Goal: Task Accomplishment & Management: Use online tool/utility

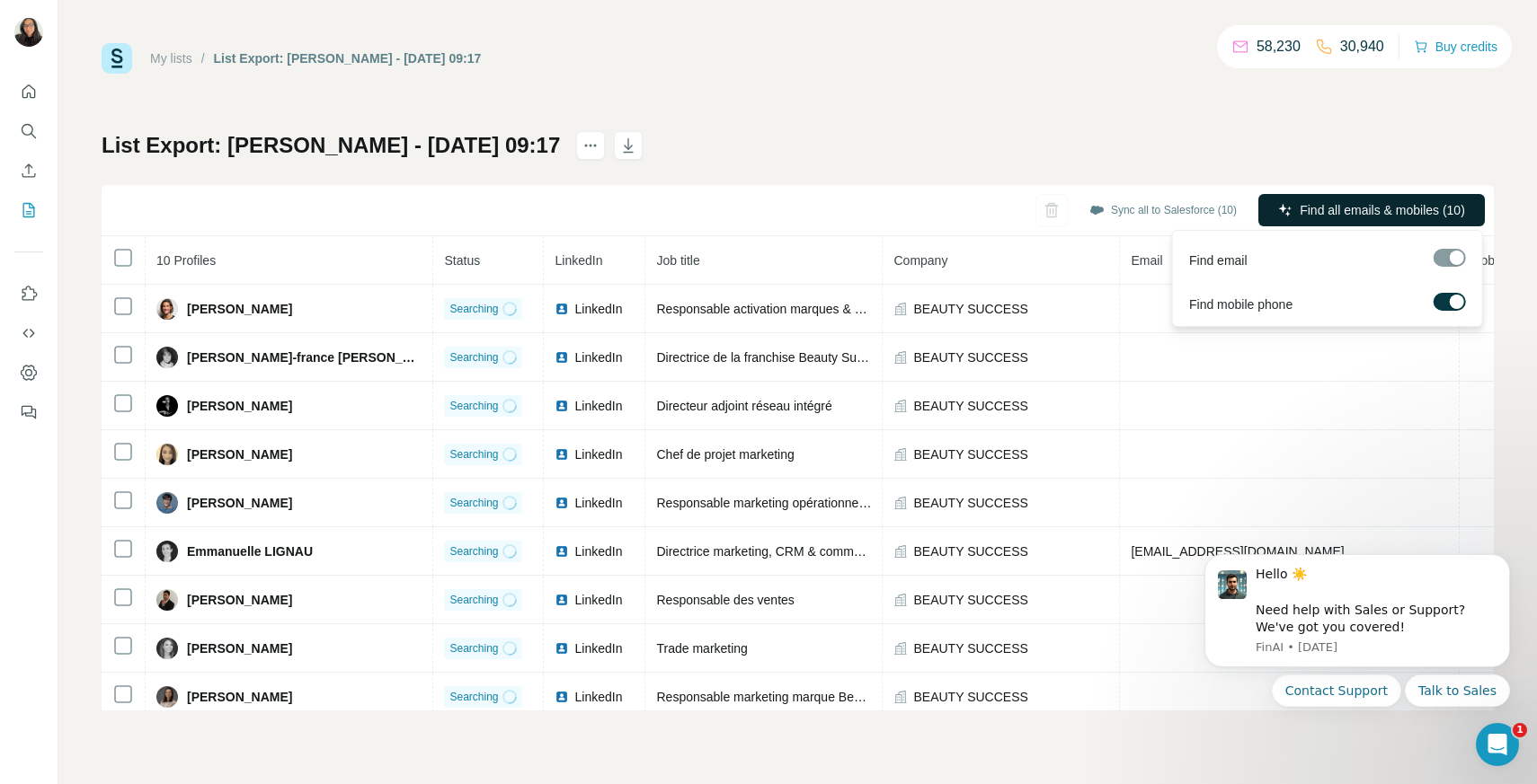
click at [1344, 205] on span "Find all emails & mobiles (10)" at bounding box center [1382, 210] width 165 height 18
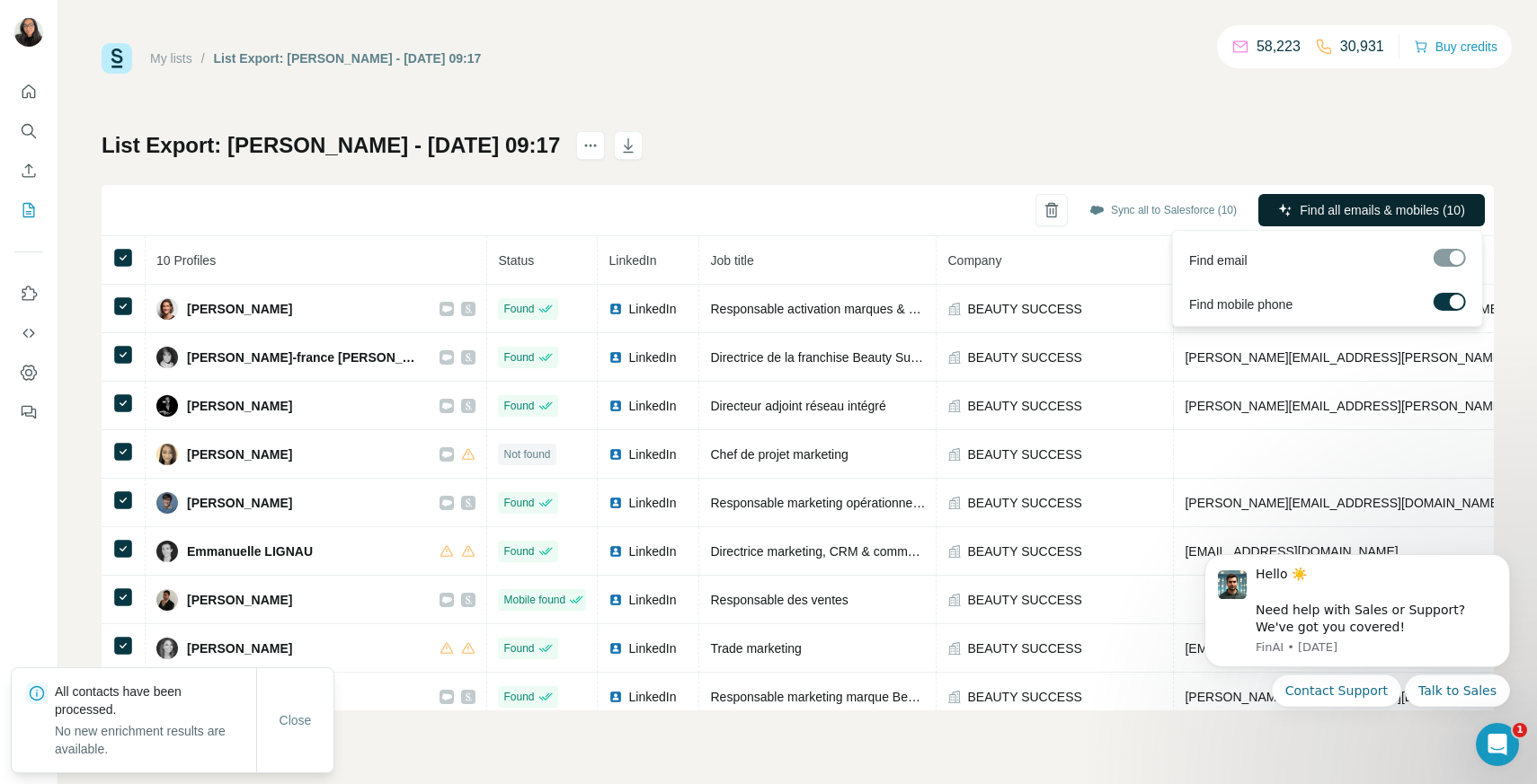
click at [1392, 201] on span "Find all emails & mobiles (10)" at bounding box center [1382, 210] width 165 height 18
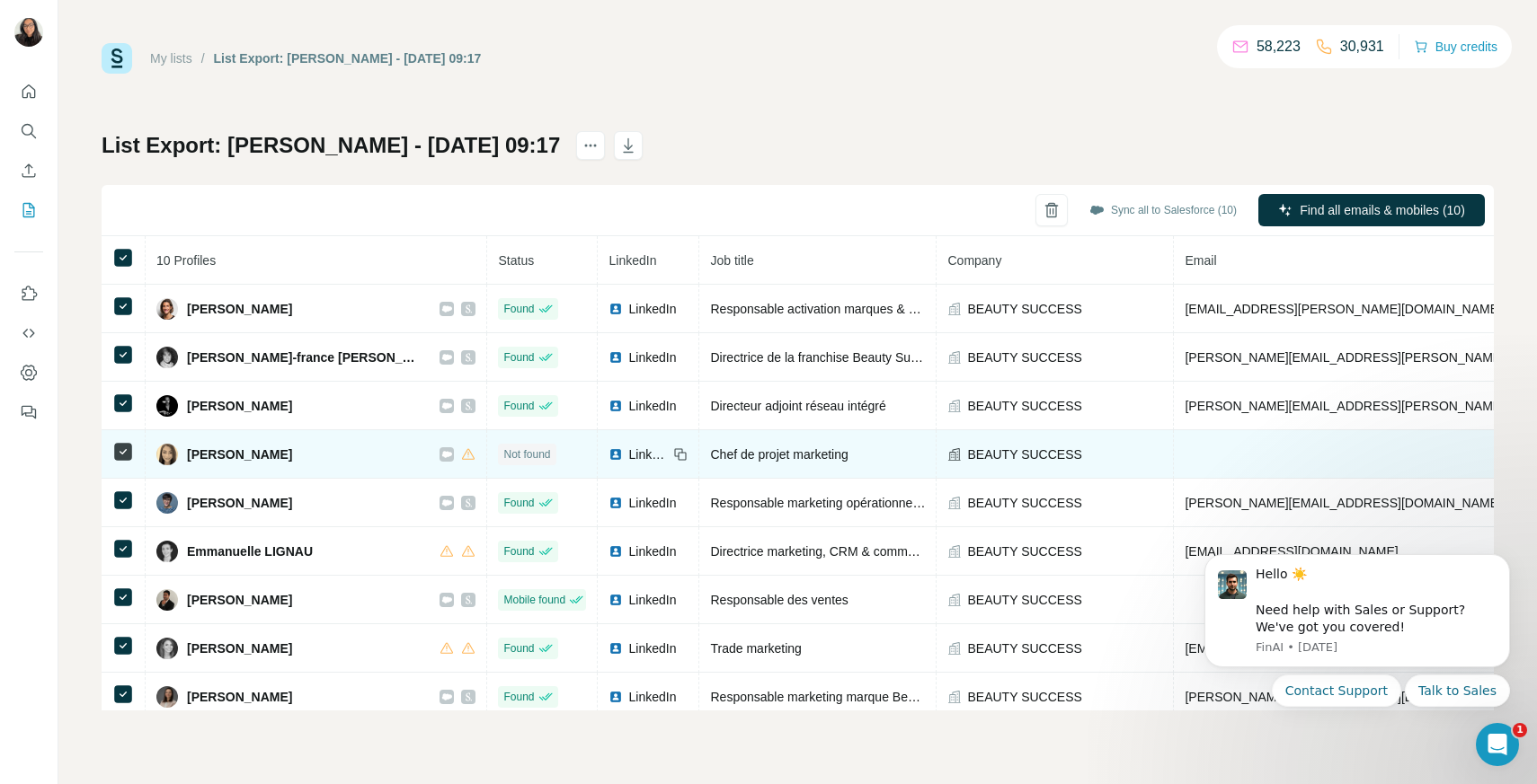
click at [442, 452] on icon at bounding box center [447, 454] width 10 height 6
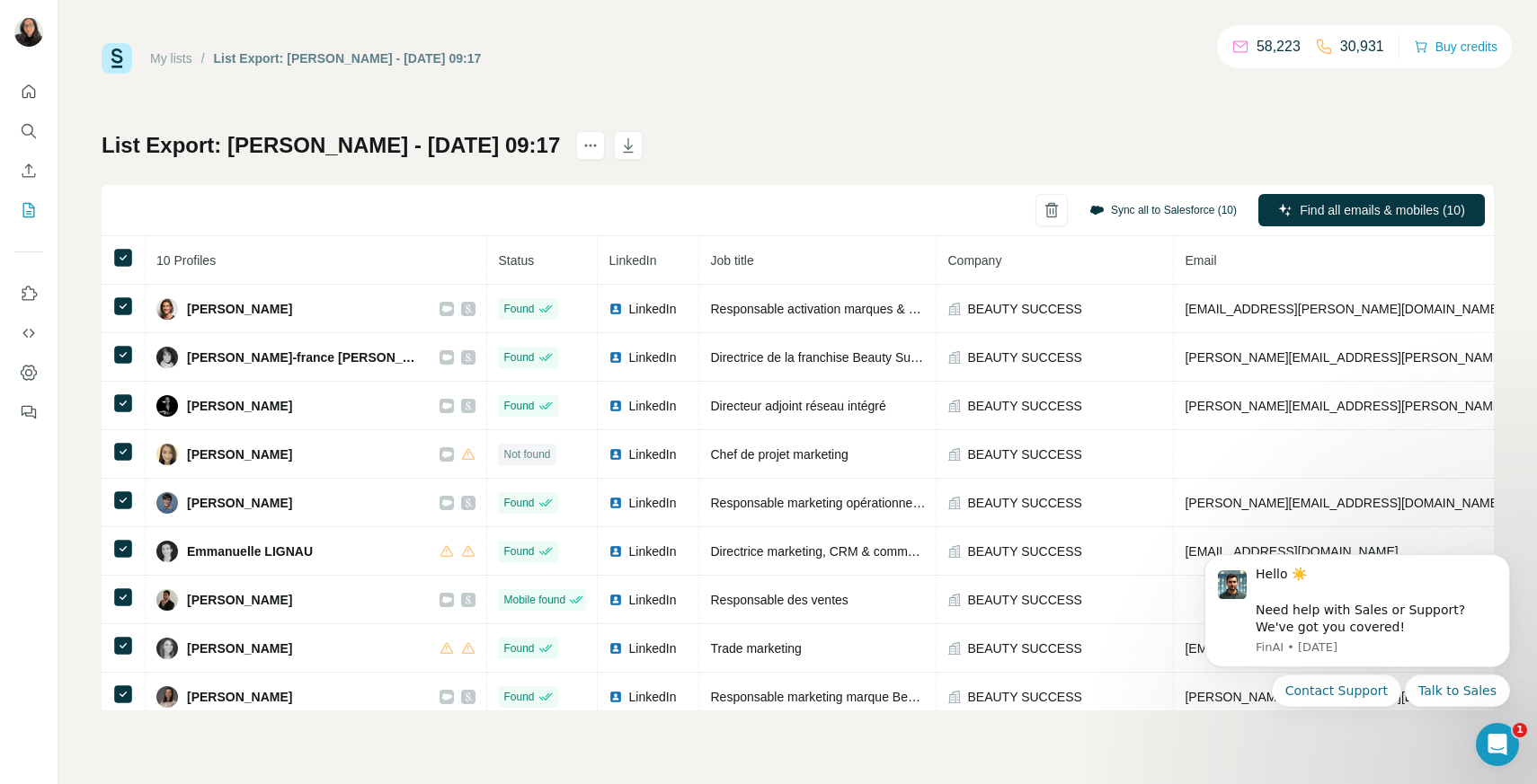
click at [1192, 204] on button "Sync all to Salesforce (10)" at bounding box center [1163, 209] width 173 height 27
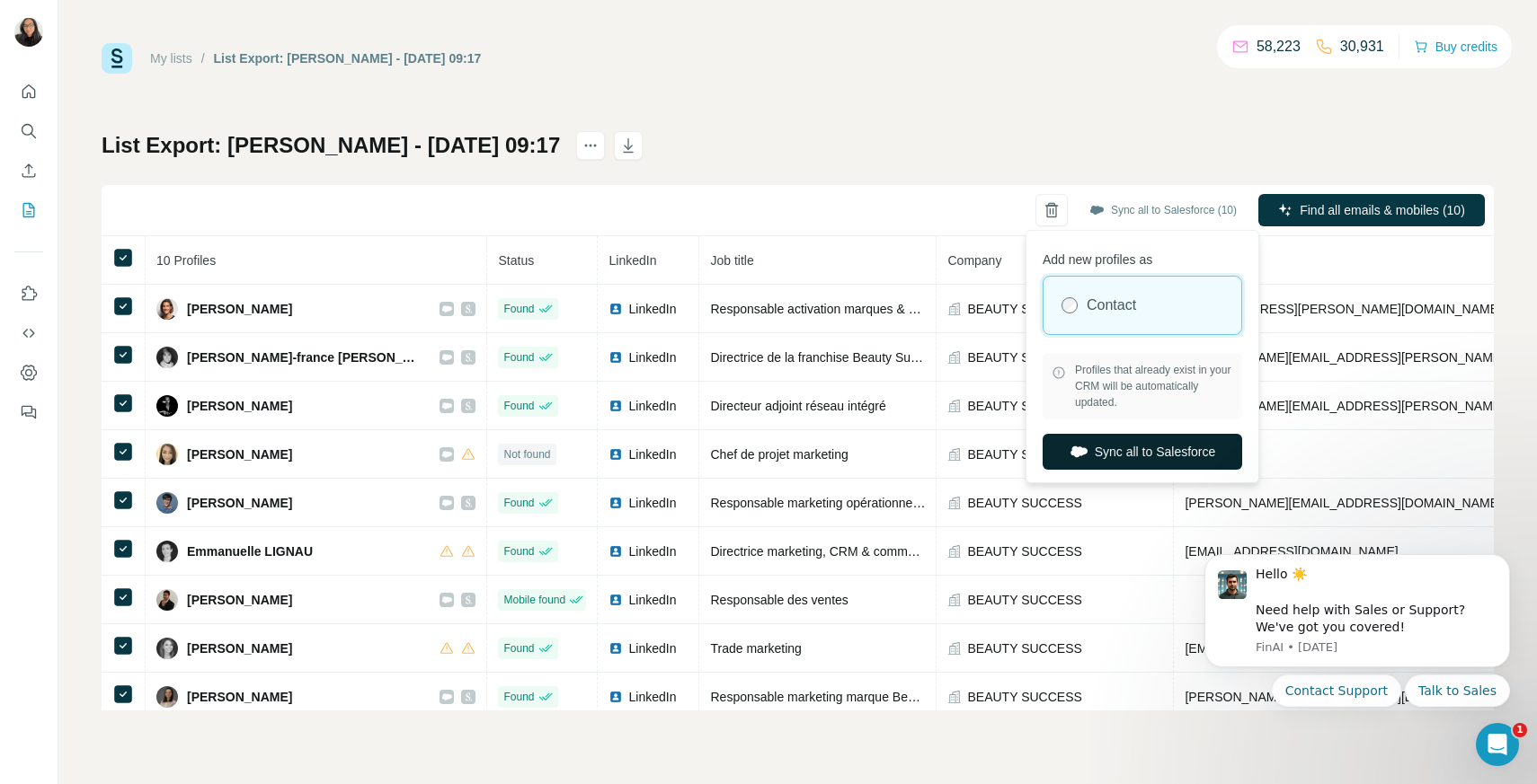
click at [1182, 448] on button "Sync all to Salesforce" at bounding box center [1142, 452] width 199 height 36
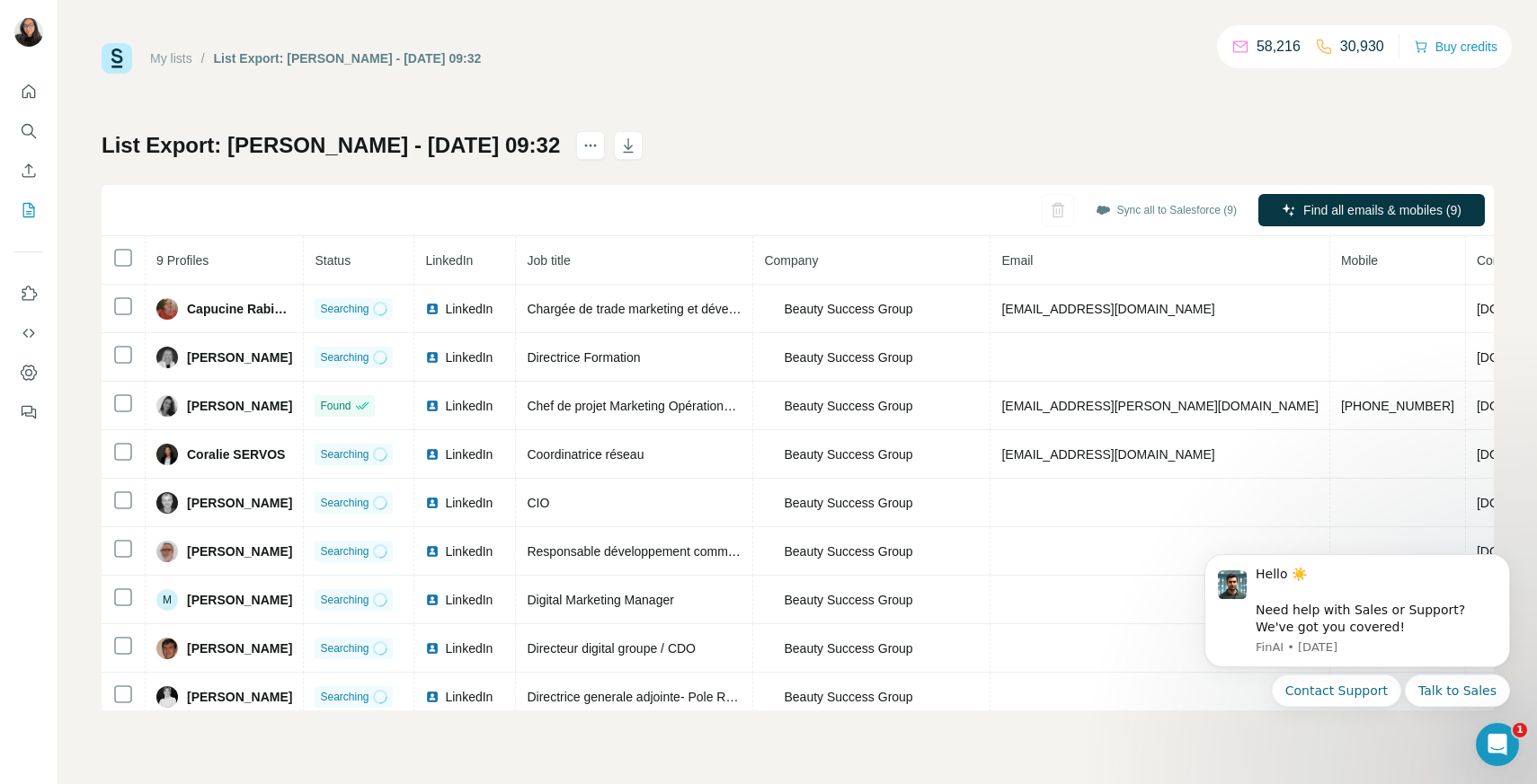
click at [141, 263] on th at bounding box center [123, 259] width 44 height 48
click at [132, 259] on div at bounding box center [123, 257] width 22 height 22
click at [1162, 214] on button "Sync all to Salesforce (9)" at bounding box center [1166, 209] width 166 height 27
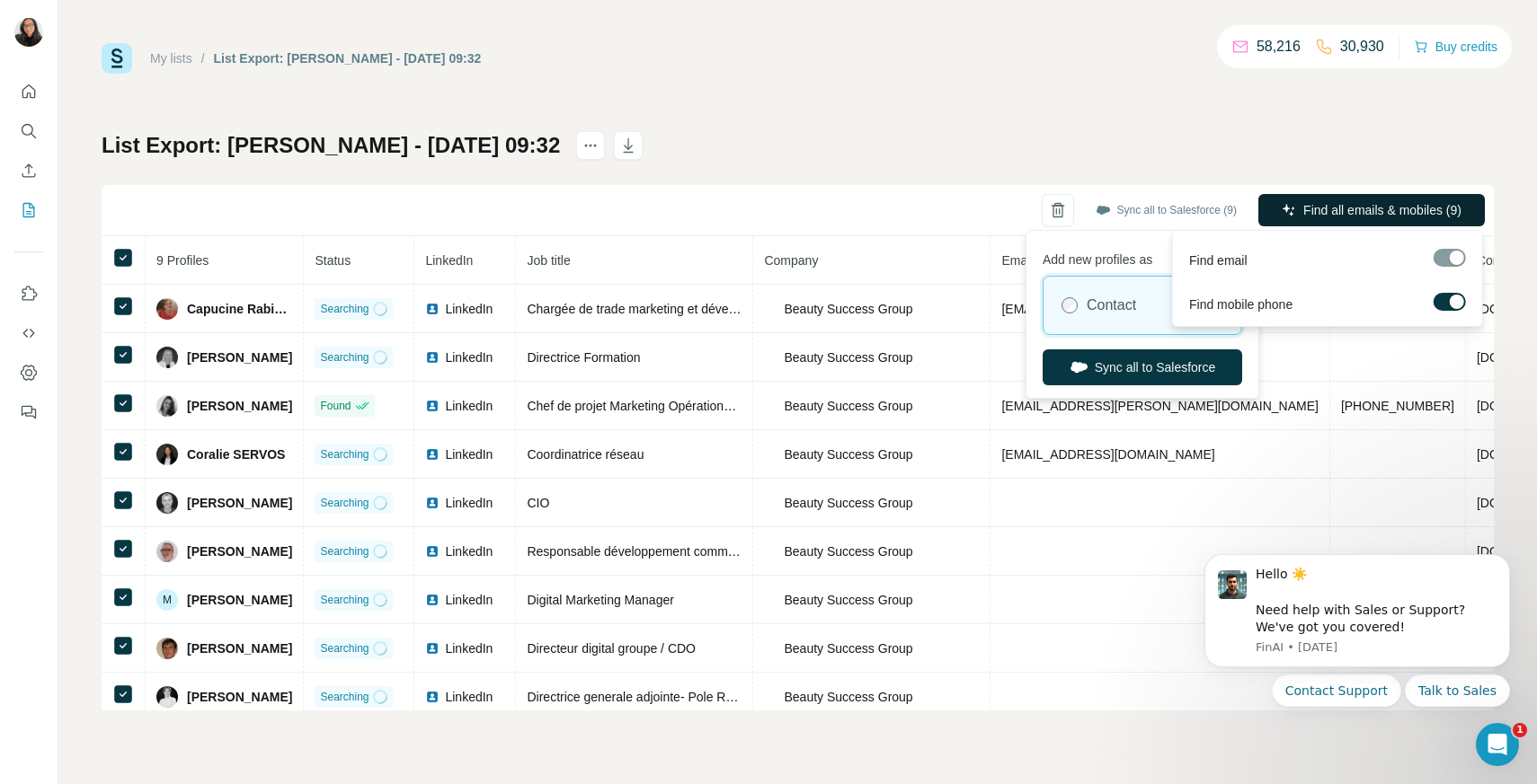
click at [1328, 218] on span "Find all emails & mobiles (9)" at bounding box center [1382, 210] width 158 height 18
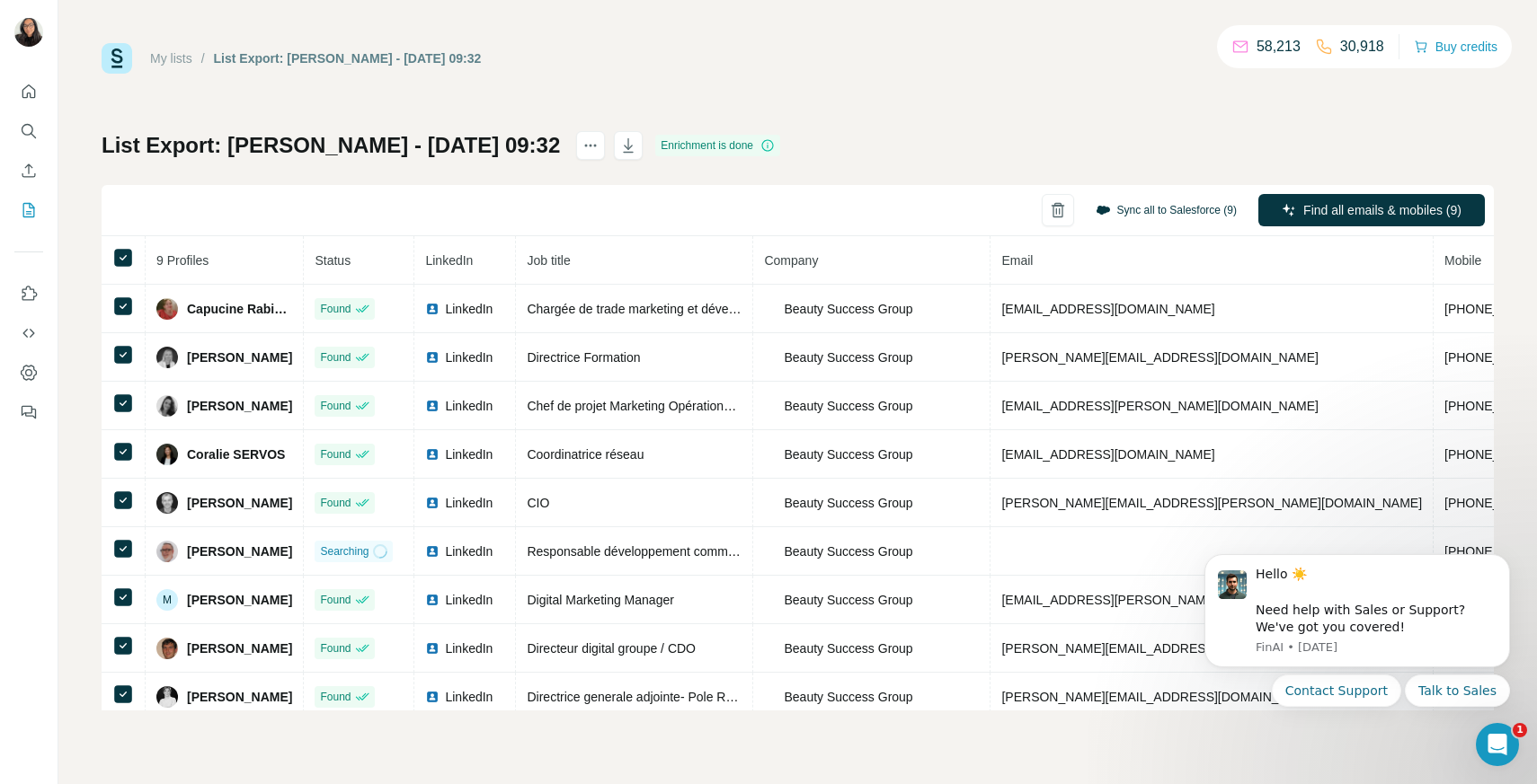
click at [1167, 200] on button "Sync all to Salesforce (9)" at bounding box center [1166, 209] width 166 height 27
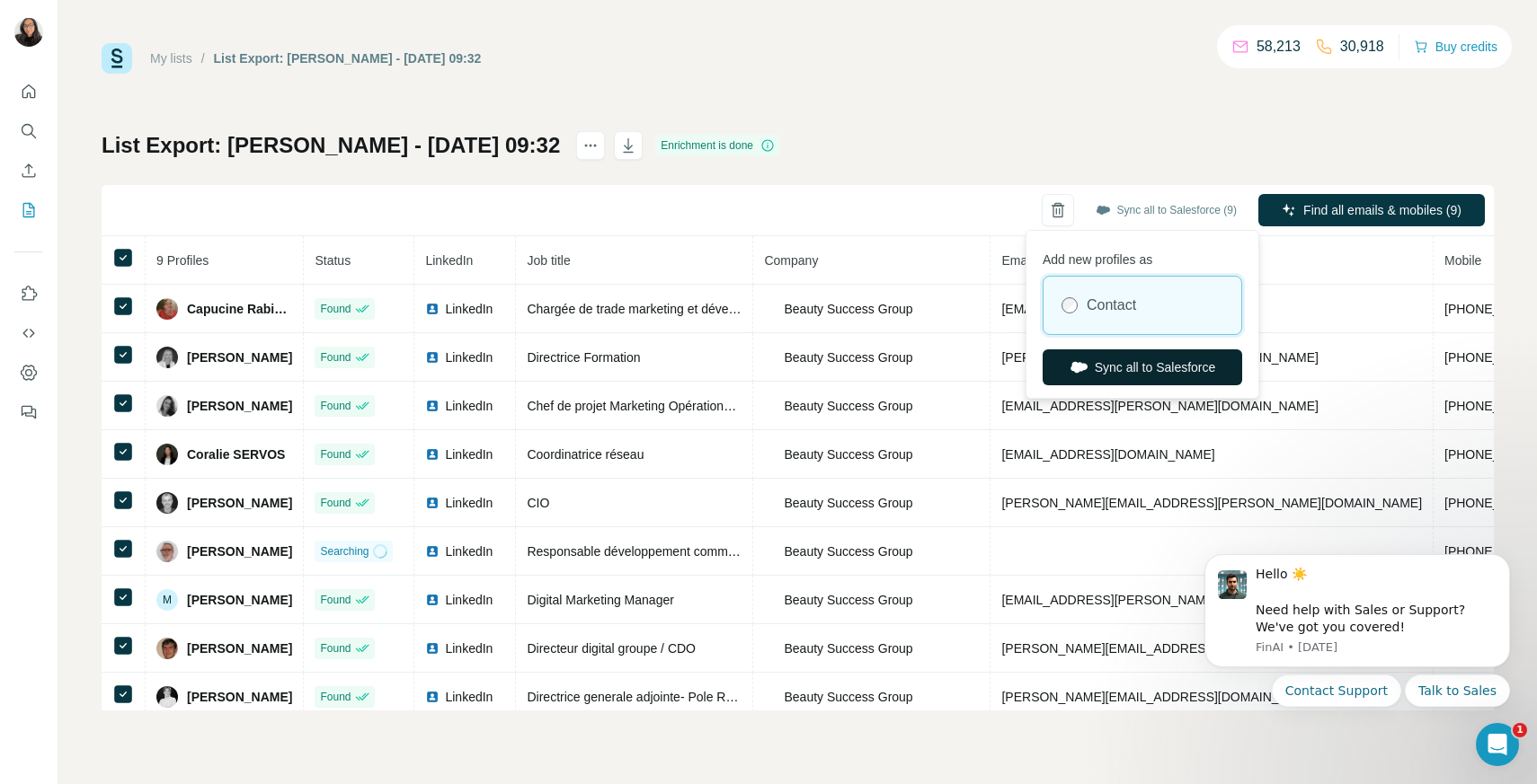
click at [1143, 368] on button "Sync all to Salesforce" at bounding box center [1142, 367] width 199 height 36
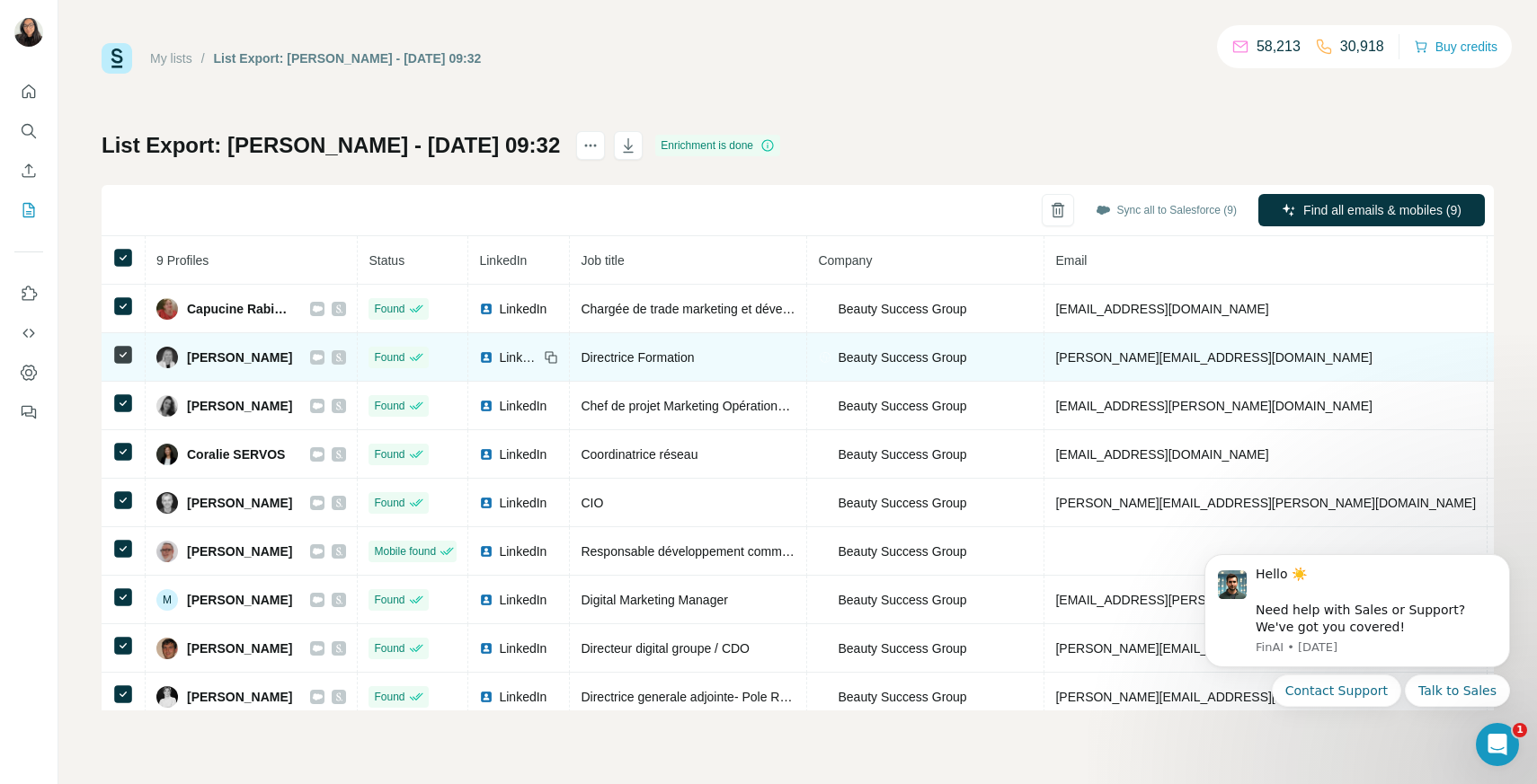
scroll to position [11, 0]
